Goal: Task Accomplishment & Management: Manage account settings

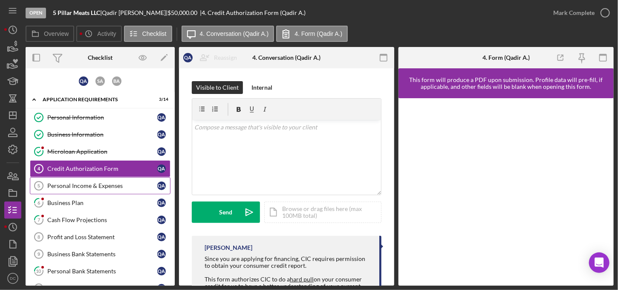
click at [72, 188] on link "Personal Income & Expenses 5 Personal Income & Expenses Q A" at bounding box center [100, 185] width 141 height 17
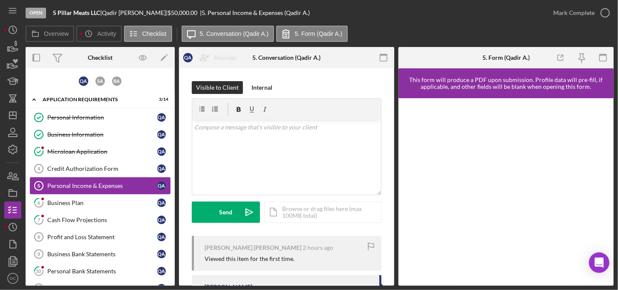
click at [73, 191] on link "Personal Income & Expenses 5 Personal Income & Expenses Q A" at bounding box center [100, 185] width 141 height 17
click at [70, 199] on div "Business Plan" at bounding box center [102, 202] width 110 height 7
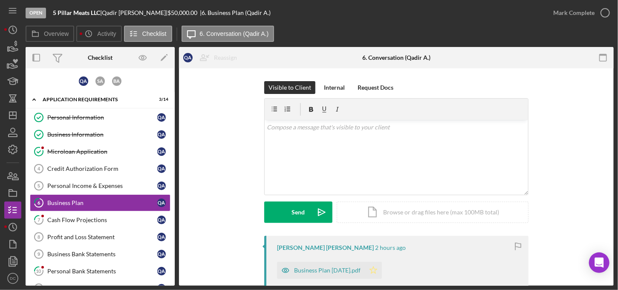
click at [382, 271] on icon "Icon/Star" at bounding box center [373, 269] width 17 height 17
click at [123, 217] on div "Cash Flow Projections" at bounding box center [102, 219] width 110 height 7
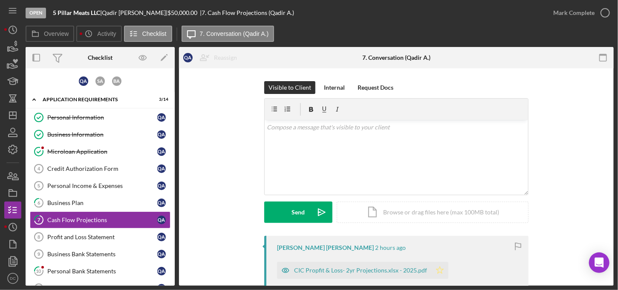
click at [432, 267] on icon "Icon/Star" at bounding box center [439, 269] width 17 height 17
click at [139, 196] on link "6 Business Plan Q A" at bounding box center [100, 202] width 141 height 17
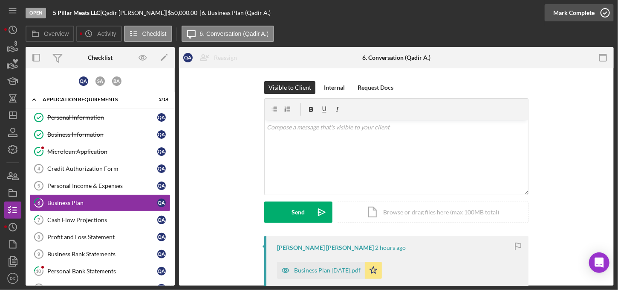
click at [608, 12] on icon "button" at bounding box center [605, 12] width 21 height 21
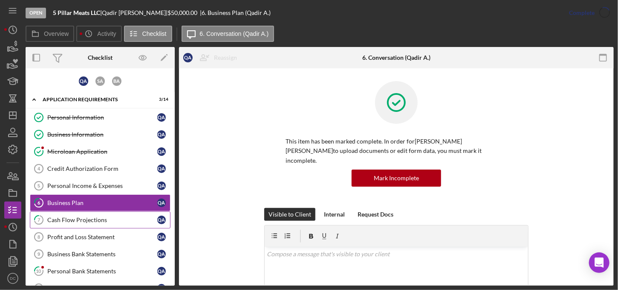
click at [138, 217] on div "Cash Flow Projections" at bounding box center [102, 219] width 110 height 7
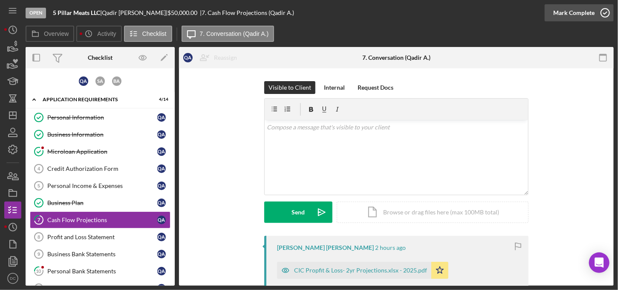
click at [608, 15] on icon "button" at bounding box center [605, 12] width 21 height 21
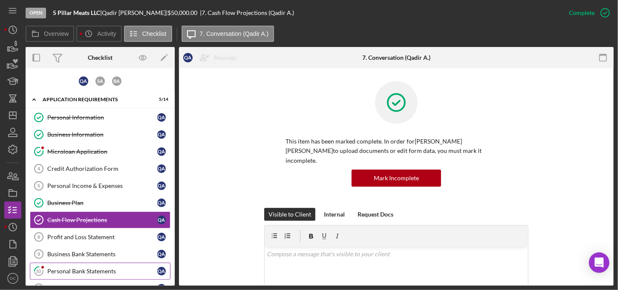
click at [83, 269] on div "Personal Bank Statements" at bounding box center [102, 270] width 110 height 7
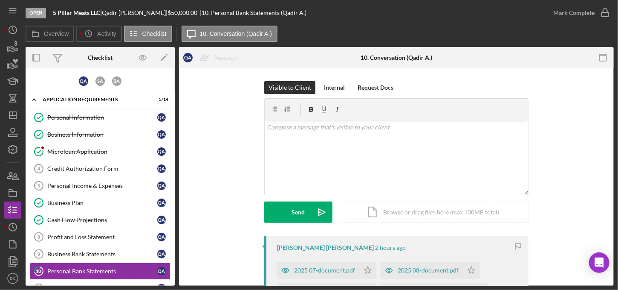
drag, startPoint x: 614, startPoint y: 77, endPoint x: 615, endPoint y: 119, distance: 41.8
click at [615, 119] on div "Open 5 Pillar Meats LLC | Qadir [PERSON_NAME] | $50,000.00 | 10. Personal Bank …" at bounding box center [309, 145] width 618 height 290
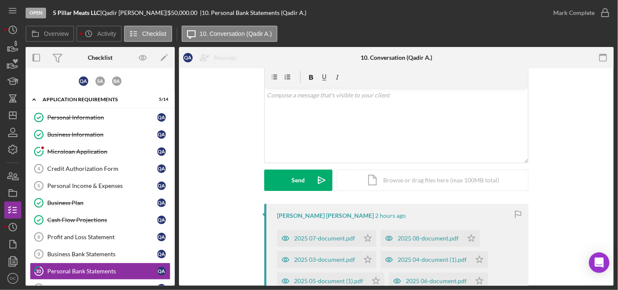
scroll to position [30, 0]
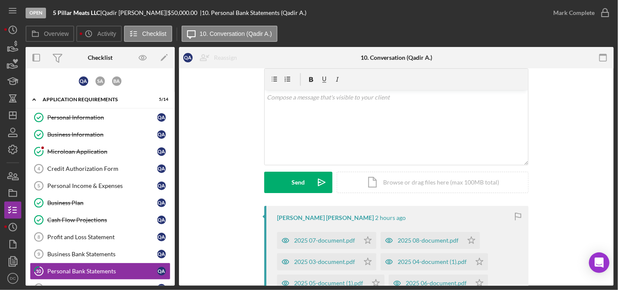
drag, startPoint x: 362, startPoint y: 242, endPoint x: 321, endPoint y: 226, distance: 44.5
click at [321, 226] on div "Qadir [PERSON_NAME] 2 hours ago 2025 07-document.pdf Icon/Star 2025 08-document…" at bounding box center [396, 264] width 264 height 117
click at [369, 240] on icon "Icon/Star" at bounding box center [367, 240] width 17 height 17
click at [606, 14] on icon "button" at bounding box center [605, 12] width 21 height 21
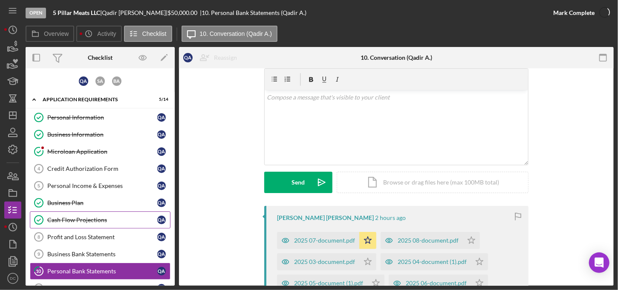
scroll to position [147, 0]
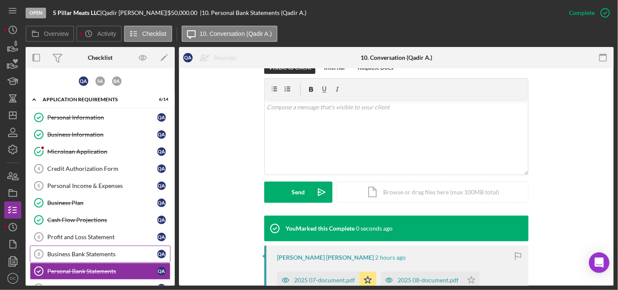
click at [56, 252] on div "Business Bank Statements" at bounding box center [102, 253] width 110 height 7
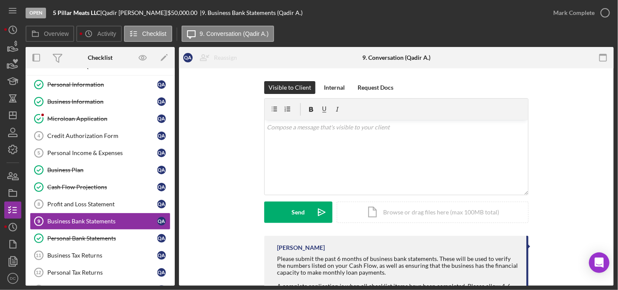
scroll to position [28, 0]
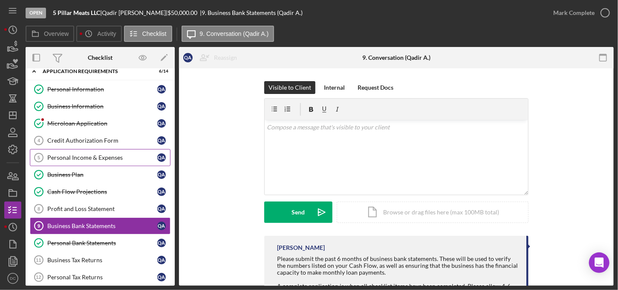
click at [110, 154] on div "Personal Income & Expenses" at bounding box center [102, 157] width 110 height 7
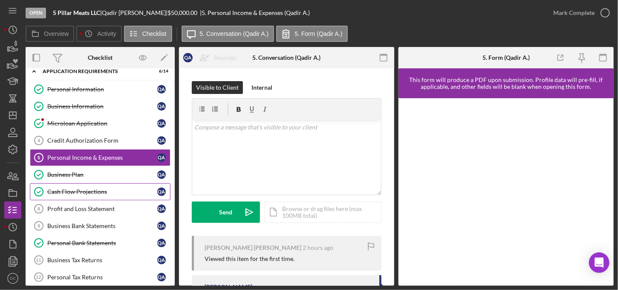
click at [87, 189] on div "Cash Flow Projections" at bounding box center [102, 191] width 110 height 7
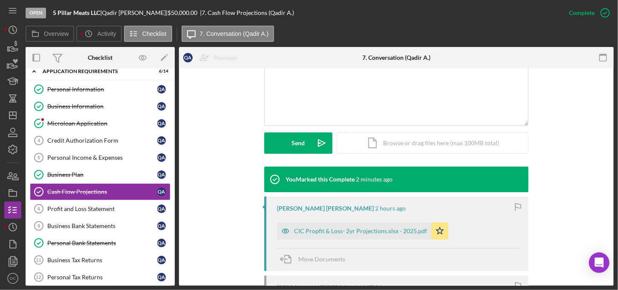
scroll to position [193, 0]
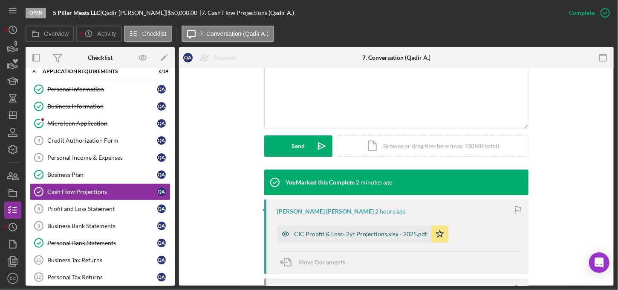
drag, startPoint x: 329, startPoint y: 220, endPoint x: 325, endPoint y: 225, distance: 6.1
drag, startPoint x: 325, startPoint y: 225, endPoint x: 313, endPoint y: 224, distance: 12.4
drag, startPoint x: 313, startPoint y: 224, endPoint x: 434, endPoint y: 232, distance: 121.7
click at [434, 232] on icon "Icon/Star" at bounding box center [439, 233] width 17 height 17
click at [416, 230] on div "CIC Propfit & Loss- 2yr Projections.xlsx - 2025.pdf" at bounding box center [360, 233] width 133 height 7
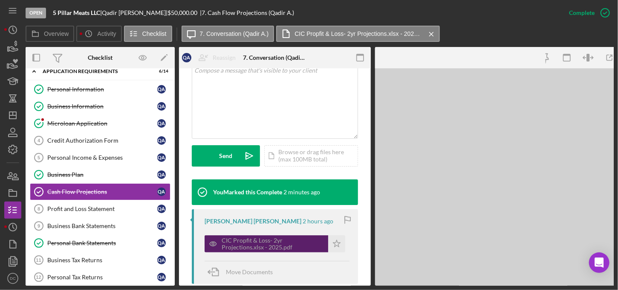
scroll to position [202, 0]
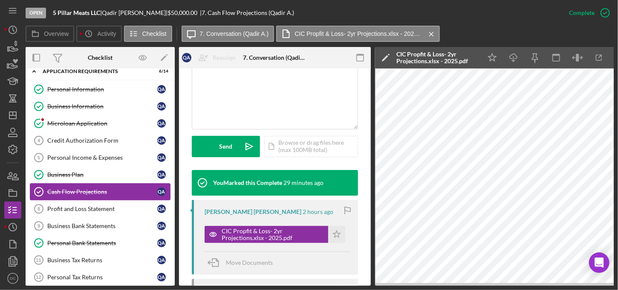
click at [82, 188] on div "Cash Flow Projections" at bounding box center [102, 191] width 110 height 7
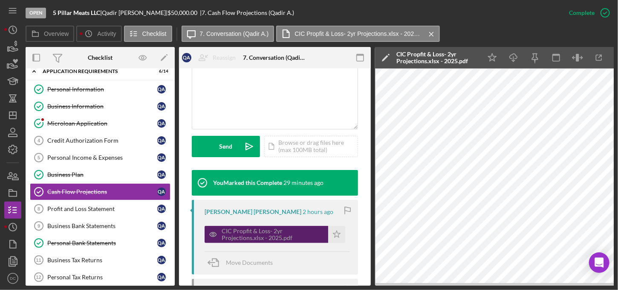
click at [273, 227] on div "CIC Propfit & Loss- 2yr Projections.xlsx - 2025.pdf" at bounding box center [273, 234] width 102 height 14
